Goal: Information Seeking & Learning: Learn about a topic

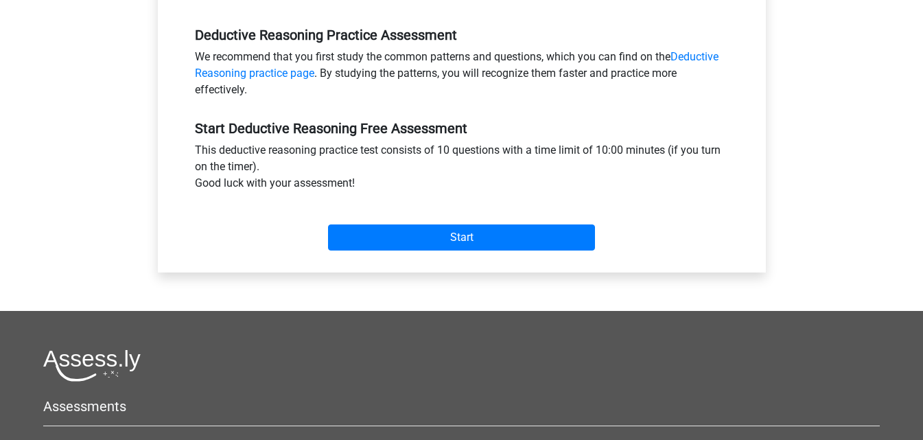
scroll to position [412, 0]
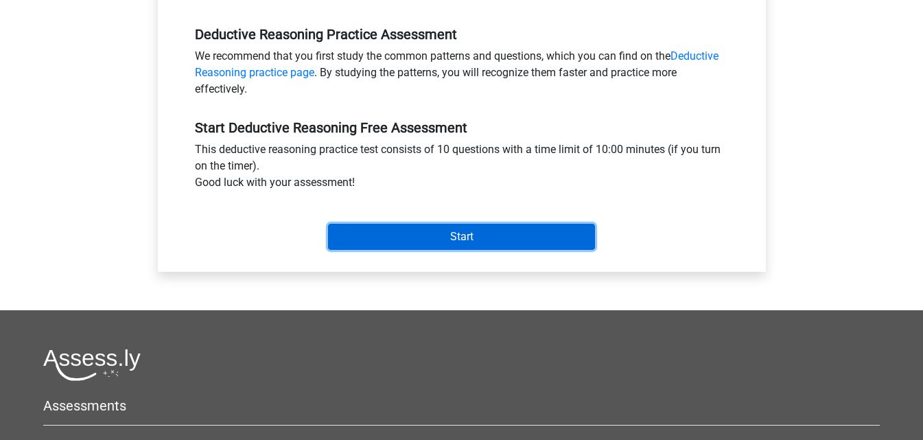
click at [435, 238] on input "Start" at bounding box center [461, 237] width 267 height 26
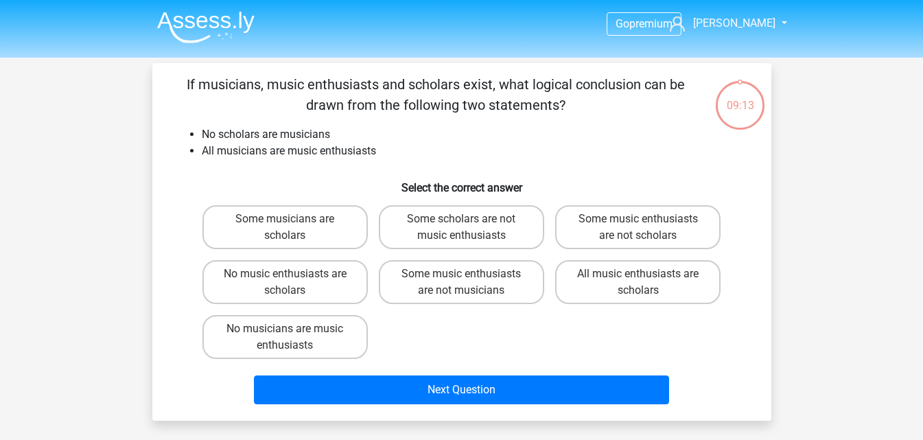
drag, startPoint x: 426, startPoint y: 286, endPoint x: 416, endPoint y: 309, distance: 25.2
click at [424, 287] on label "Some music enthusiasts are not musicians" at bounding box center [461, 282] width 165 height 44
click at [461, 283] on input "Some music enthusiasts are not musicians" at bounding box center [465, 278] width 9 height 9
radio input "true"
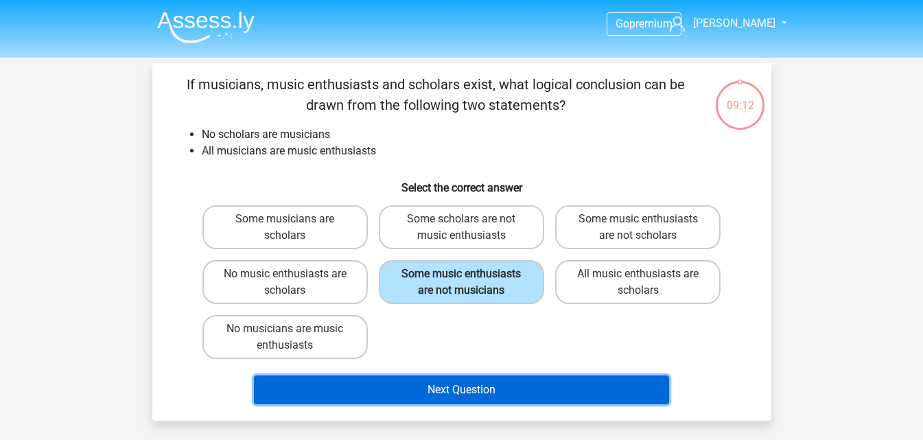
click at [394, 392] on button "Next Question" at bounding box center [461, 389] width 415 height 29
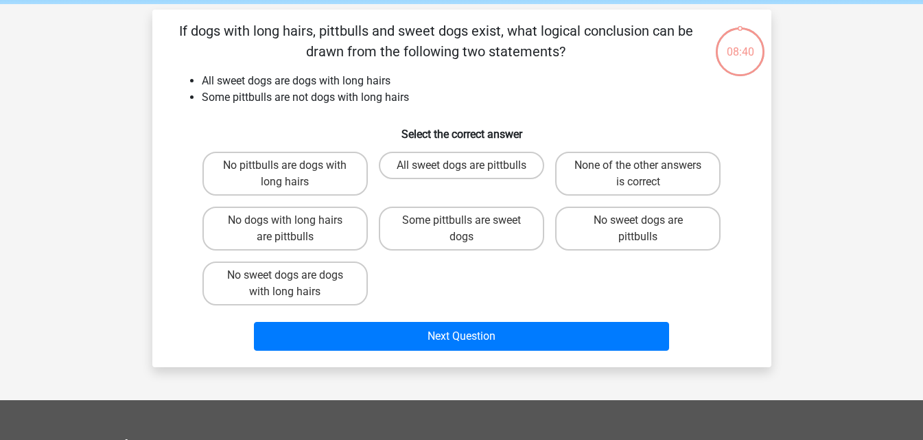
scroll to position [63, 0]
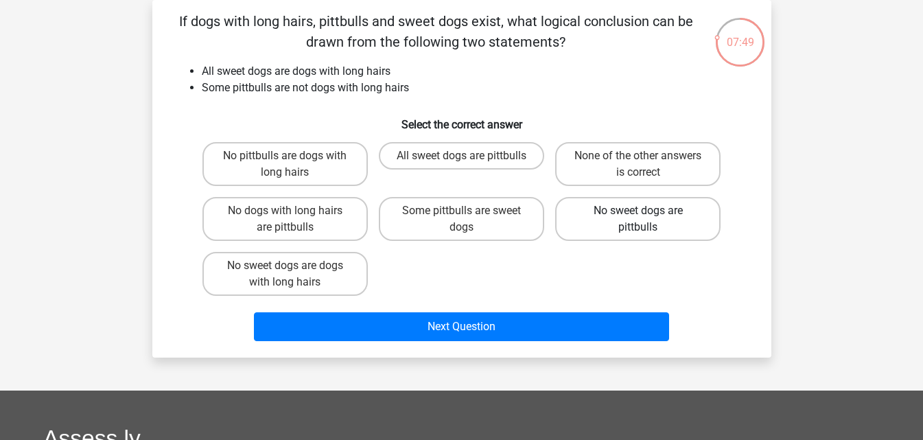
click at [612, 226] on label "No sweet dogs are pittbulls" at bounding box center [637, 219] width 165 height 44
click at [638, 220] on input "No sweet dogs are pittbulls" at bounding box center [642, 215] width 9 height 9
radio input "true"
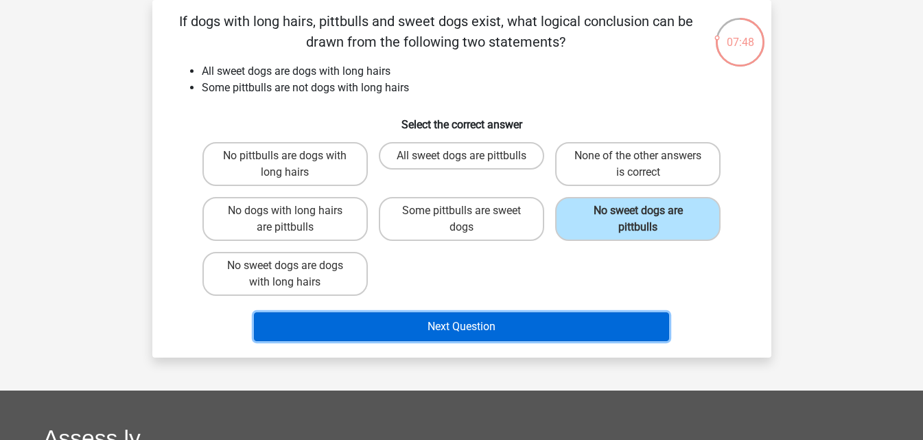
click at [467, 329] on button "Next Question" at bounding box center [461, 326] width 415 height 29
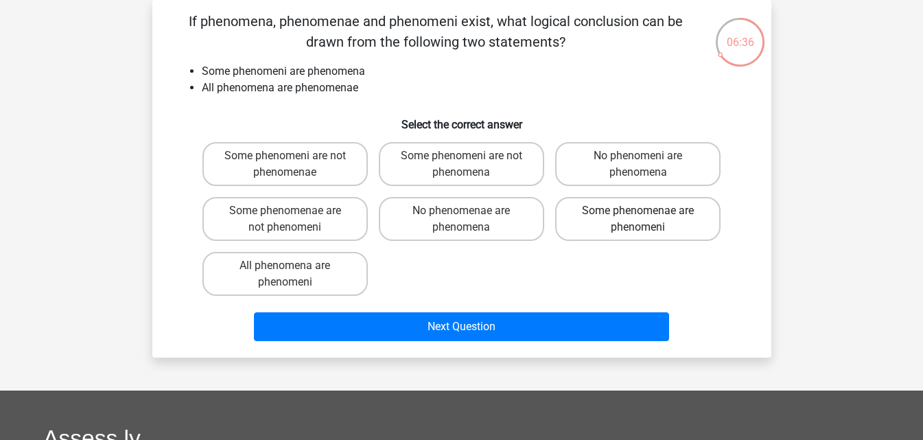
click at [611, 222] on label "Some phenomenae are phenomeni" at bounding box center [637, 219] width 165 height 44
click at [638, 220] on input "Some phenomenae are phenomeni" at bounding box center [642, 215] width 9 height 9
radio input "true"
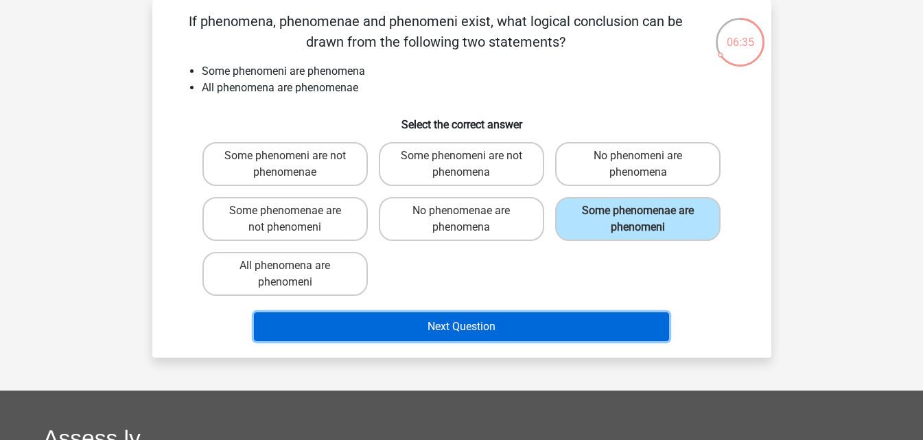
click at [474, 326] on button "Next Question" at bounding box center [461, 326] width 415 height 29
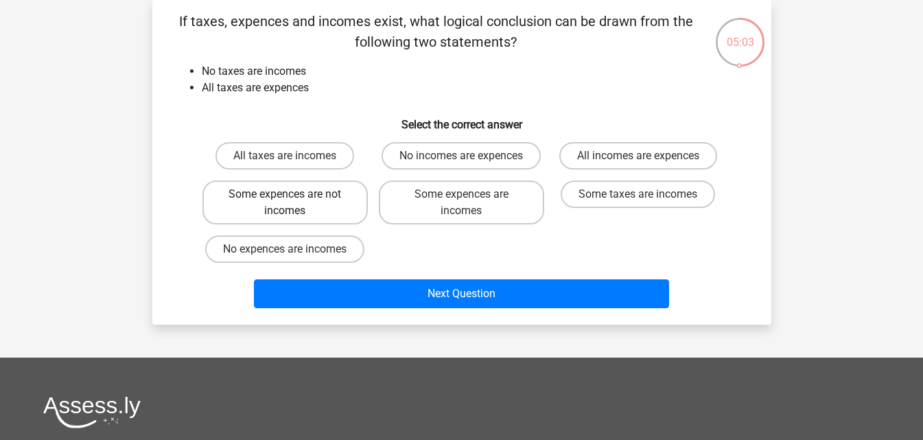
click at [311, 204] on label "Some expences are not incomes" at bounding box center [284, 202] width 165 height 44
click at [294, 203] on input "Some expences are not incomes" at bounding box center [289, 198] width 9 height 9
radio input "true"
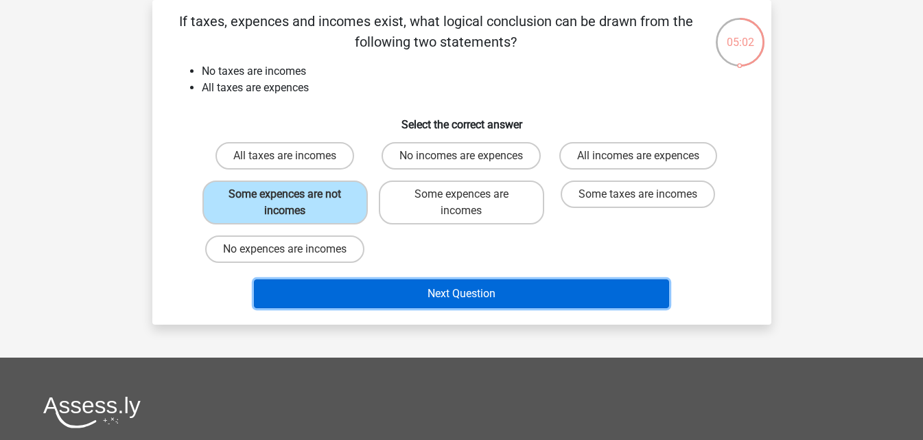
click at [416, 292] on button "Next Question" at bounding box center [461, 293] width 415 height 29
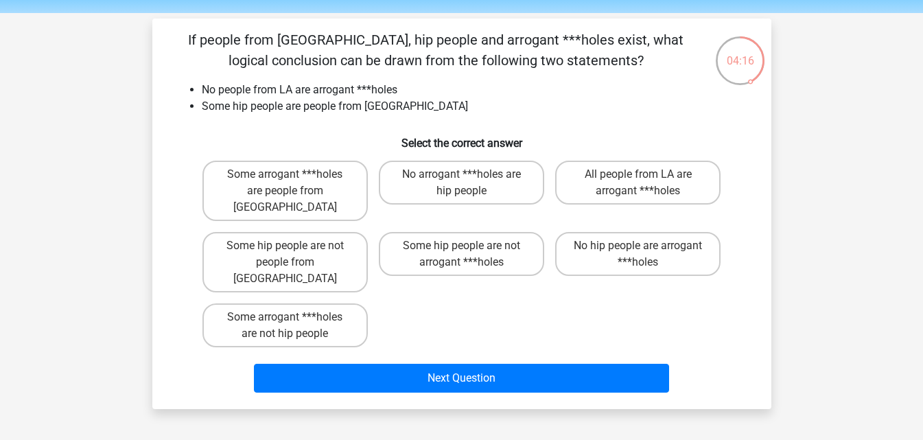
scroll to position [69, 0]
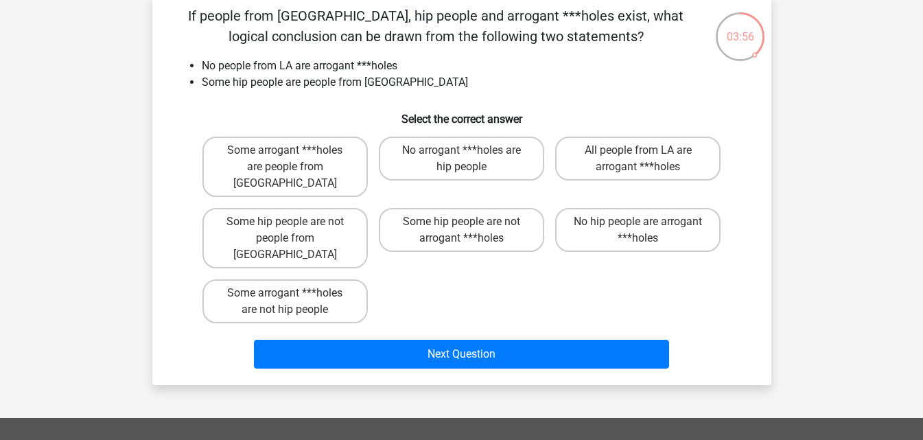
click at [465, 222] on input "Some hip people are not arrogant ***holes" at bounding box center [465, 226] width 9 height 9
radio input "true"
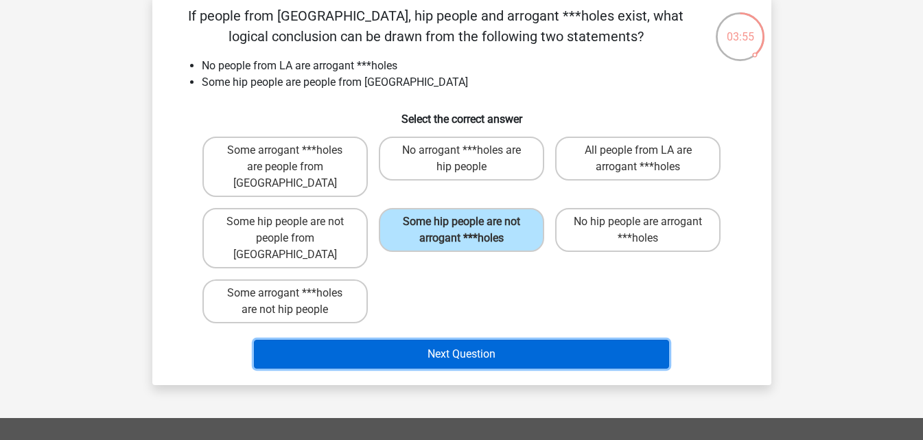
click at [434, 340] on button "Next Question" at bounding box center [461, 354] width 415 height 29
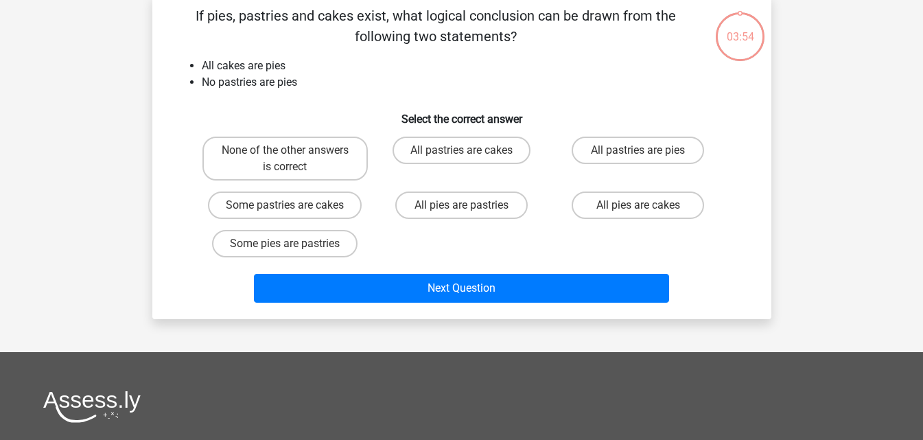
scroll to position [63, 0]
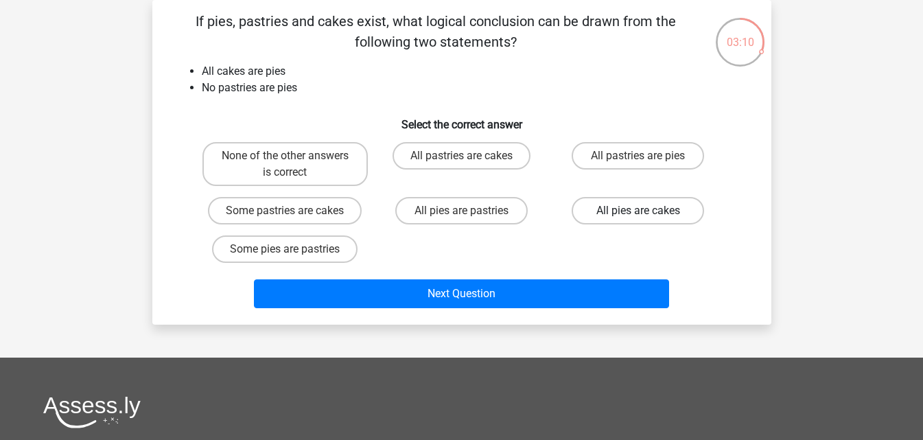
click at [649, 214] on label "All pies are cakes" at bounding box center [637, 210] width 132 height 27
click at [647, 214] on input "All pies are cakes" at bounding box center [642, 215] width 9 height 9
radio input "true"
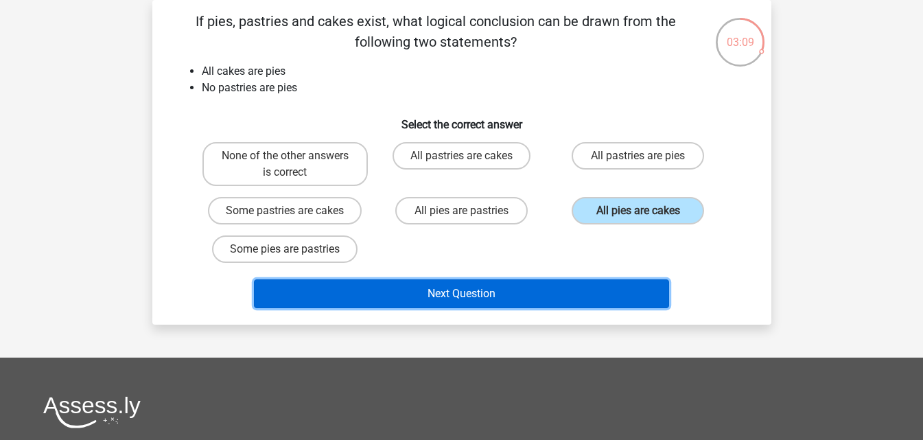
click at [422, 295] on button "Next Question" at bounding box center [461, 293] width 415 height 29
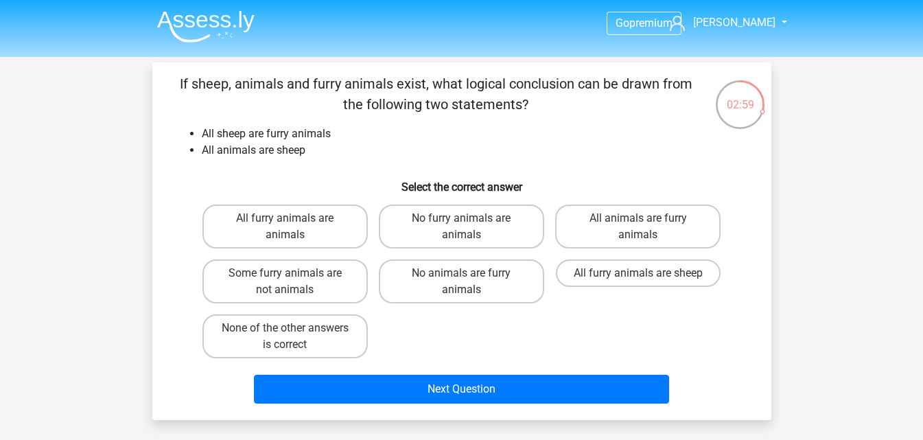
scroll to position [0, 0]
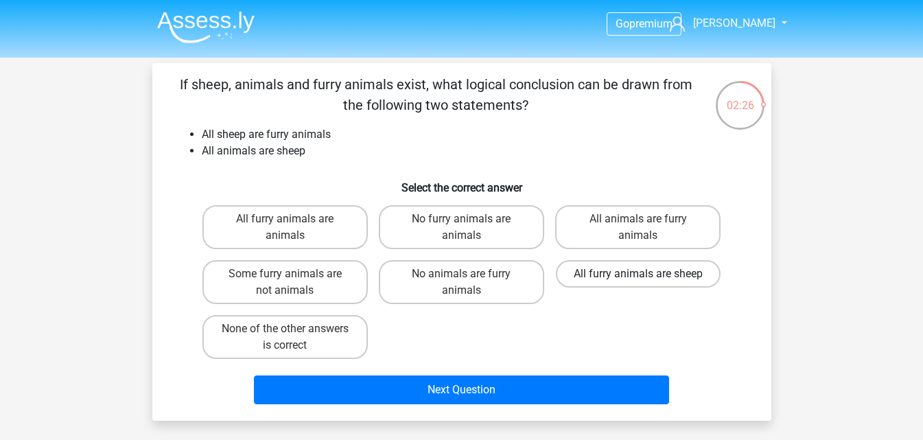
click at [611, 276] on label "All furry animals are sheep" at bounding box center [638, 273] width 165 height 27
click at [638, 276] on input "All furry animals are sheep" at bounding box center [642, 278] width 9 height 9
radio input "true"
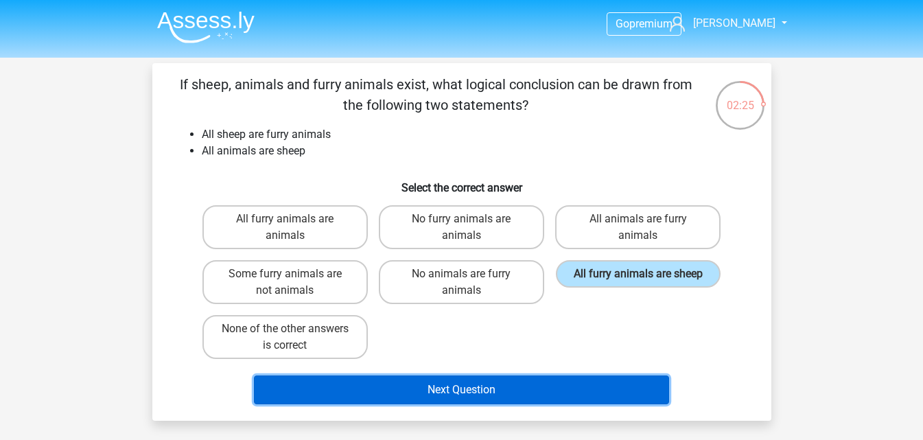
click at [463, 387] on button "Next Question" at bounding box center [461, 389] width 415 height 29
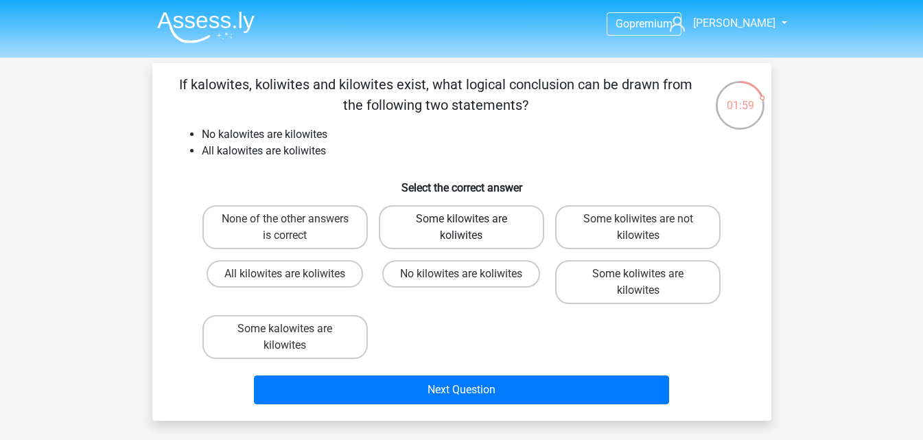
click at [476, 225] on label "Some kilowites are koliwites" at bounding box center [461, 227] width 165 height 44
click at [470, 225] on input "Some kilowites are koliwites" at bounding box center [465, 223] width 9 height 9
radio input "true"
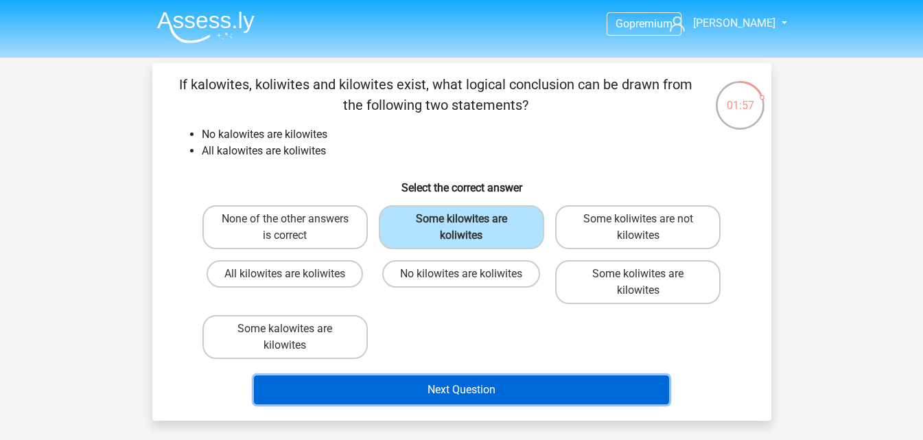
click at [432, 392] on button "Next Question" at bounding box center [461, 389] width 415 height 29
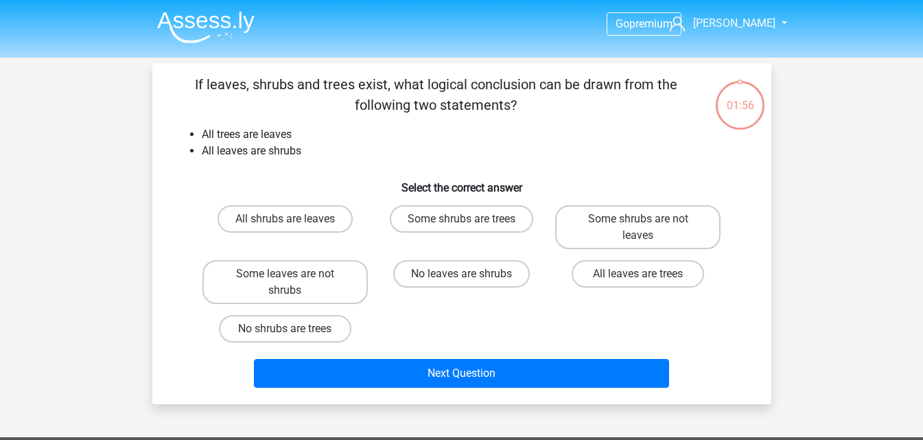
scroll to position [63, 0]
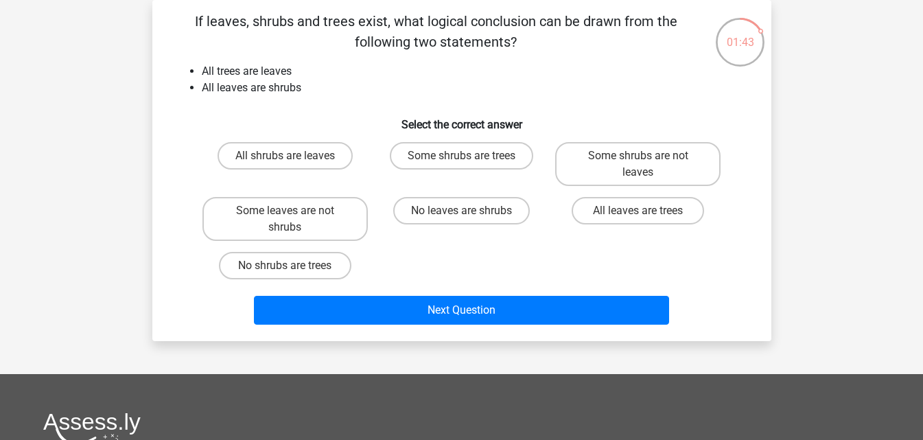
click at [285, 158] on input "All shrubs are leaves" at bounding box center [289, 160] width 9 height 9
radio input "true"
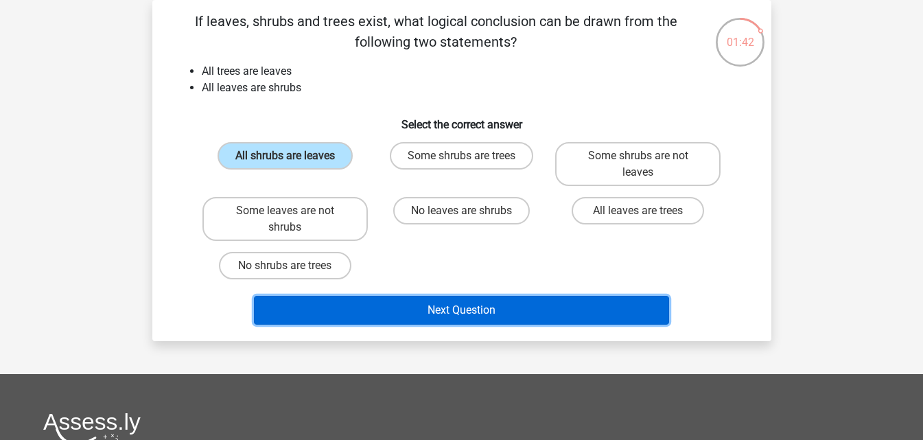
click at [434, 305] on button "Next Question" at bounding box center [461, 310] width 415 height 29
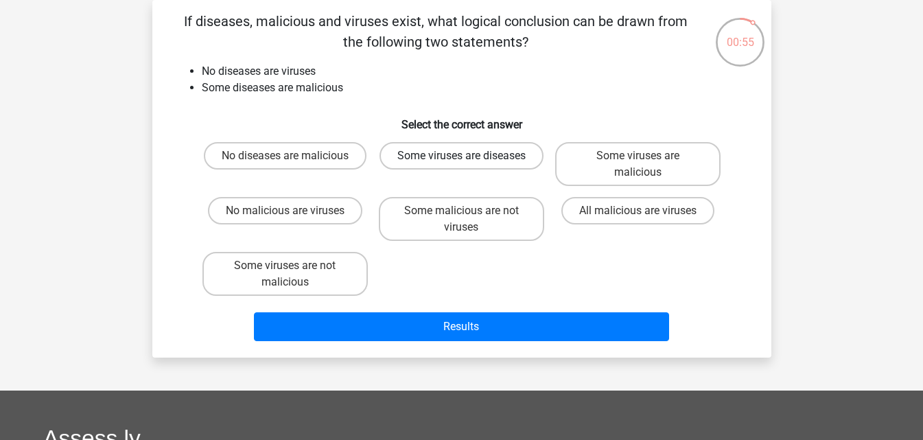
click at [491, 169] on label "Some viruses are diseases" at bounding box center [461, 155] width 164 height 27
click at [470, 165] on input "Some viruses are diseases" at bounding box center [465, 160] width 9 height 9
radio input "true"
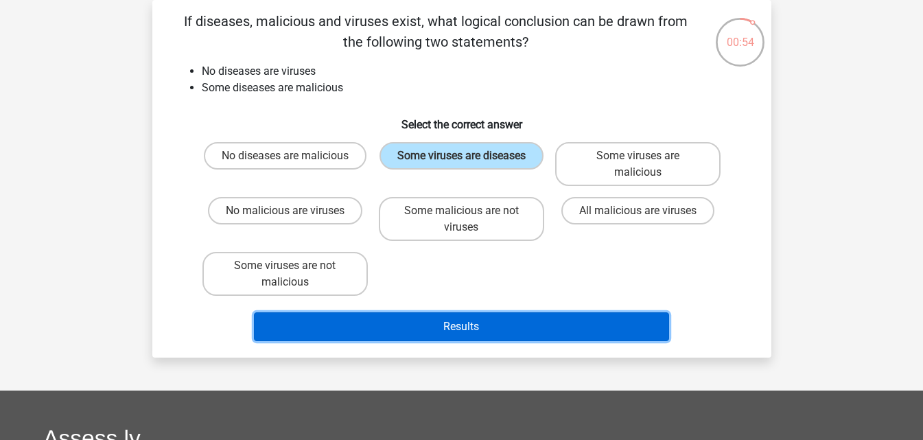
click at [426, 330] on button "Results" at bounding box center [461, 326] width 415 height 29
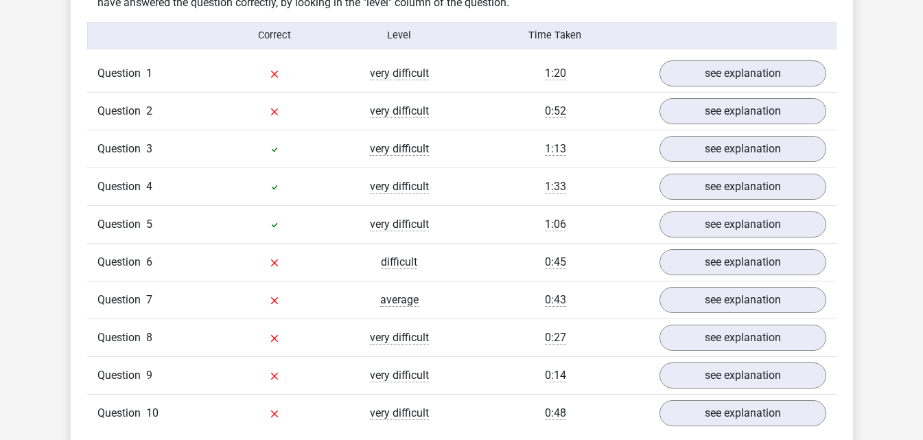
scroll to position [1098, 0]
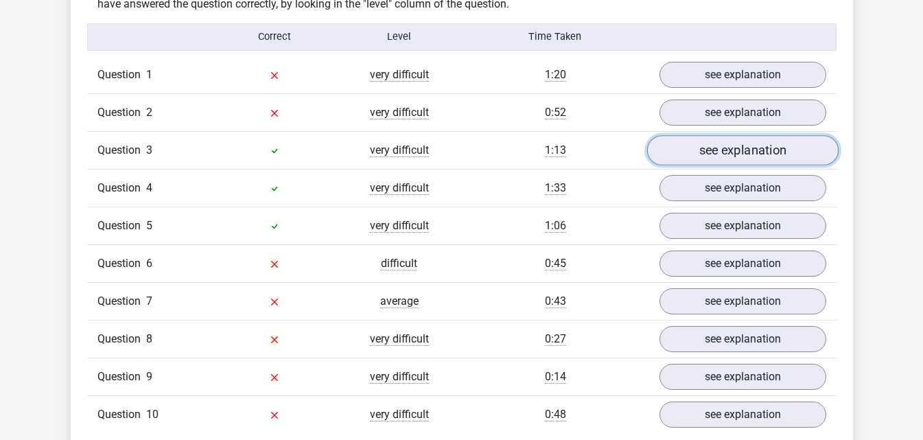
click at [724, 158] on link "see explanation" at bounding box center [741, 150] width 191 height 30
click at [728, 153] on link "see explanation" at bounding box center [741, 150] width 191 height 30
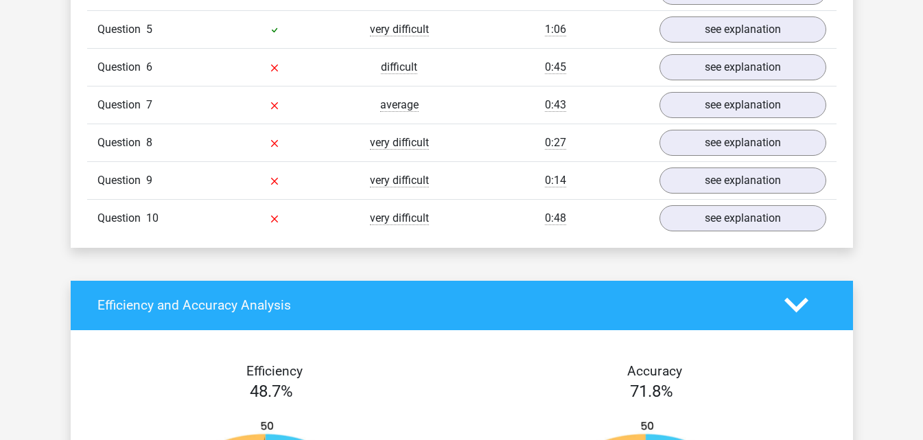
scroll to position [1029, 0]
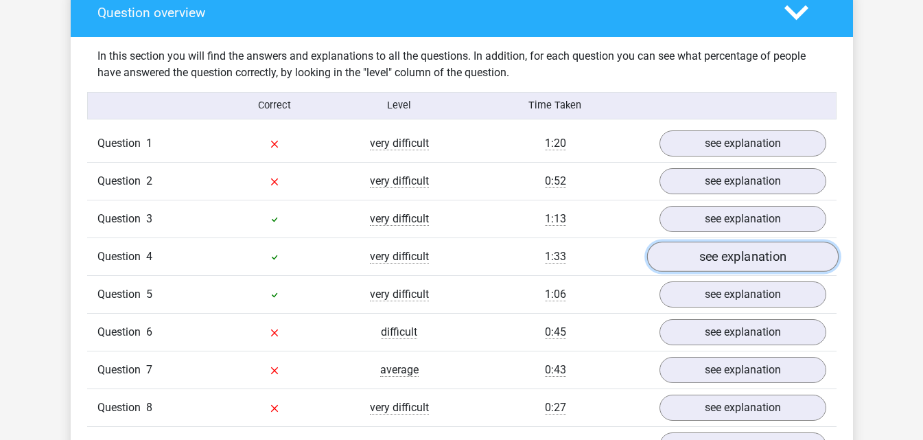
click at [733, 259] on link "see explanation" at bounding box center [741, 256] width 191 height 30
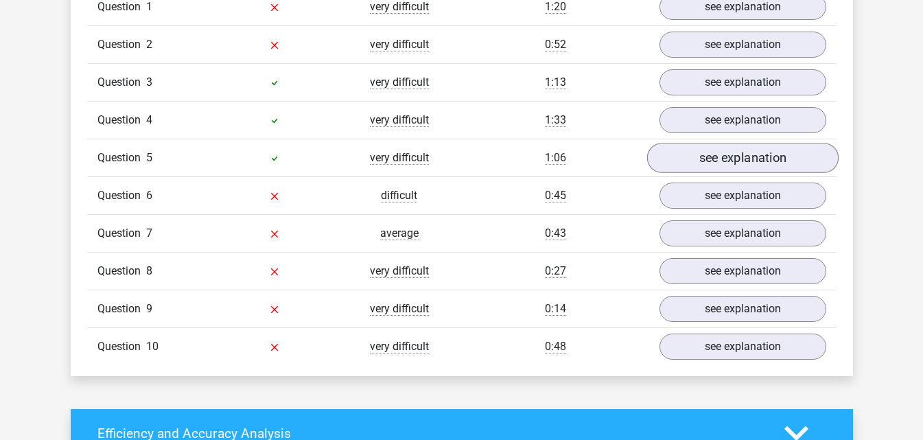
scroll to position [1166, 0]
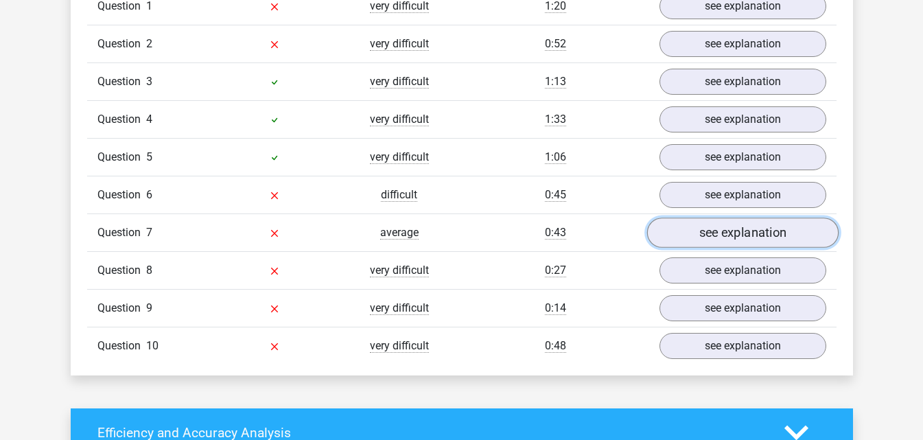
click at [711, 237] on link "see explanation" at bounding box center [741, 232] width 191 height 30
drag, startPoint x: 134, startPoint y: 234, endPoint x: 416, endPoint y: 266, distance: 283.8
click at [135, 234] on span "Question" at bounding box center [121, 232] width 49 height 16
click at [738, 237] on link "see explanation" at bounding box center [741, 232] width 191 height 30
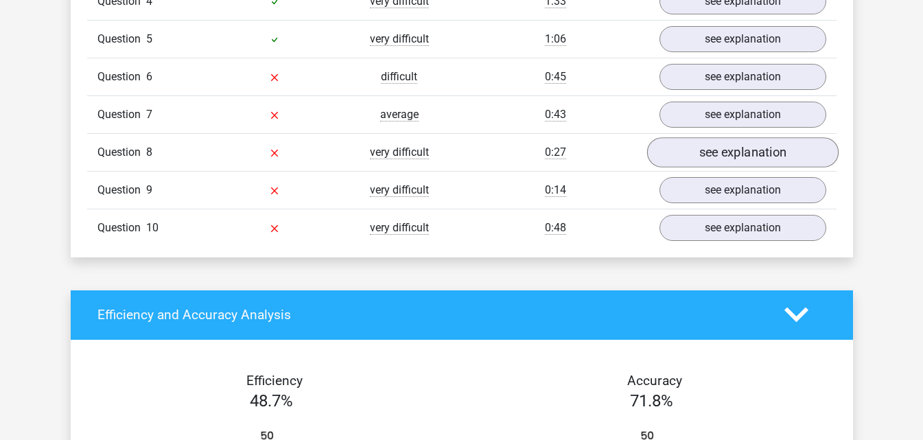
scroll to position [1260, 0]
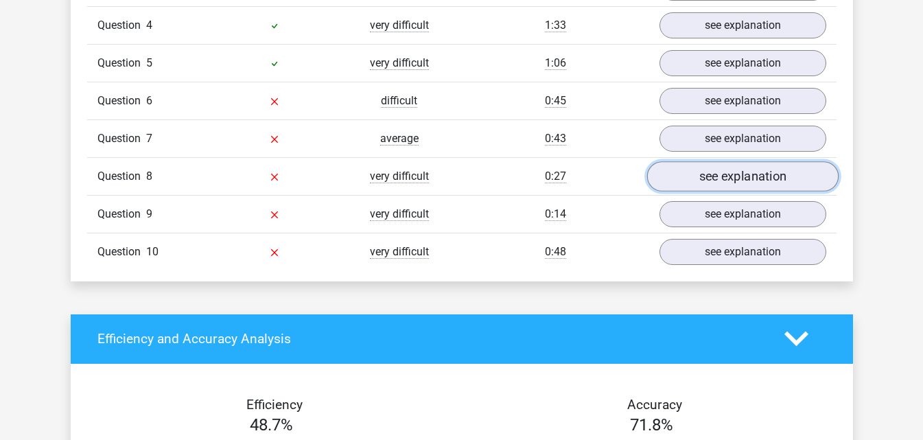
click at [746, 179] on link "see explanation" at bounding box center [741, 176] width 191 height 30
drag, startPoint x: 791, startPoint y: 346, endPoint x: 785, endPoint y: 341, distance: 7.8
click at [791, 345] on icon at bounding box center [796, 339] width 24 height 24
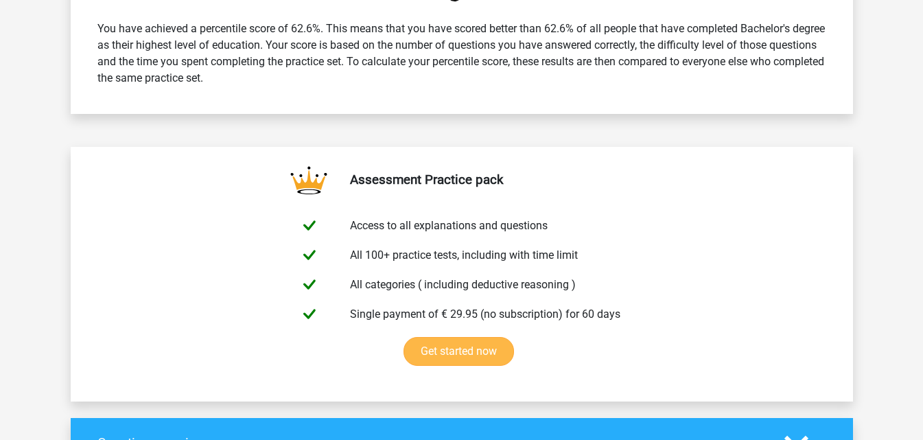
scroll to position [595, 0]
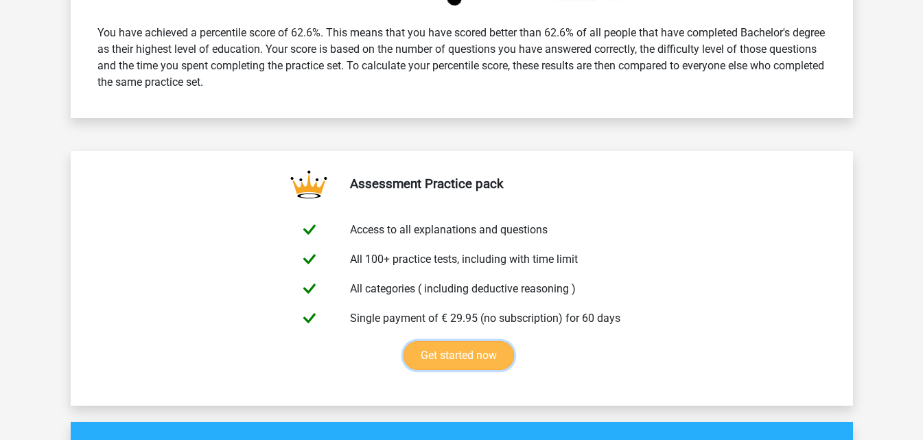
click at [456, 351] on link "Get started now" at bounding box center [458, 355] width 110 height 29
